Goal: Transaction & Acquisition: Book appointment/travel/reservation

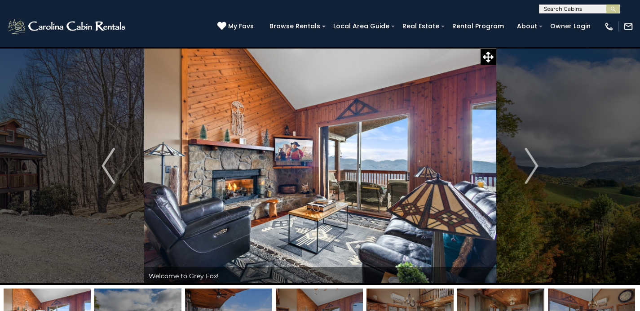
scroll to position [512, 0]
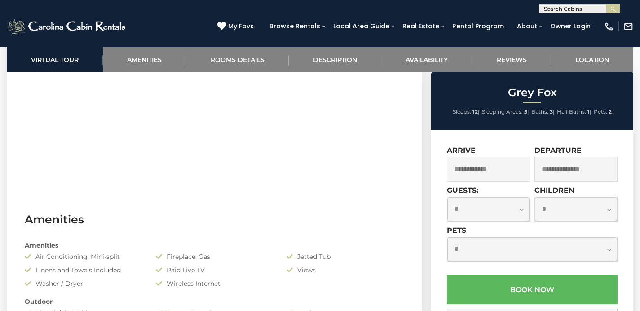
click at [580, 8] on input "text" at bounding box center [578, 10] width 79 height 9
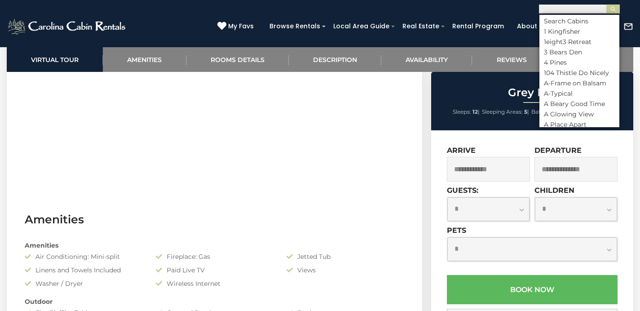
scroll to position [0, 0]
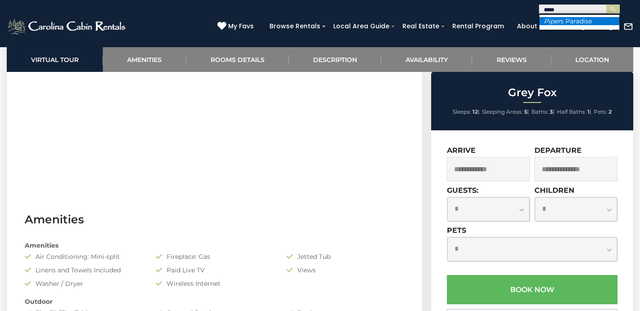
type input "*****"
drag, startPoint x: 563, startPoint y: 20, endPoint x: 596, endPoint y: 9, distance: 33.9
click at [563, 20] on li "Piper s Paradise" at bounding box center [579, 21] width 80 height 8
click at [614, 10] on img "submit" at bounding box center [613, 9] width 7 height 7
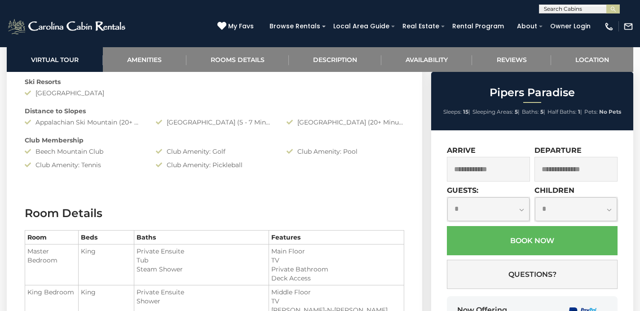
scroll to position [971, 0]
